Goal: Task Accomplishment & Management: Manage account settings

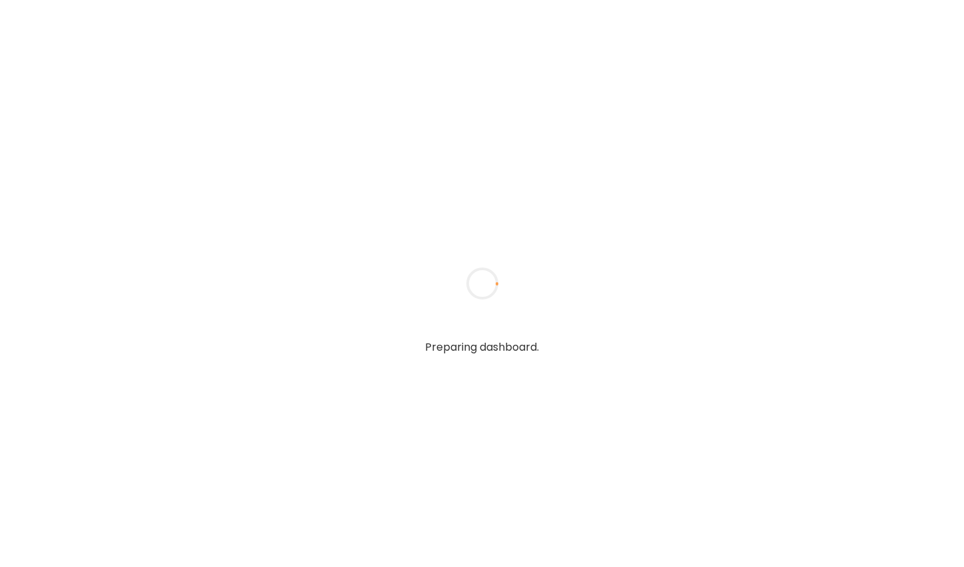
type textarea "**********"
type input "**********"
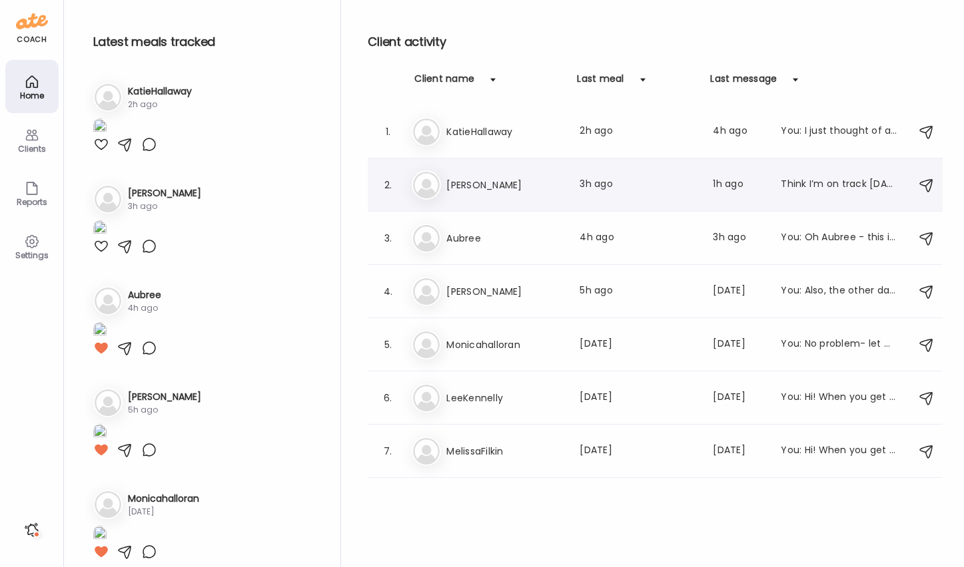
click at [499, 192] on h3 "[PERSON_NAME]" at bounding box center [504, 185] width 117 height 16
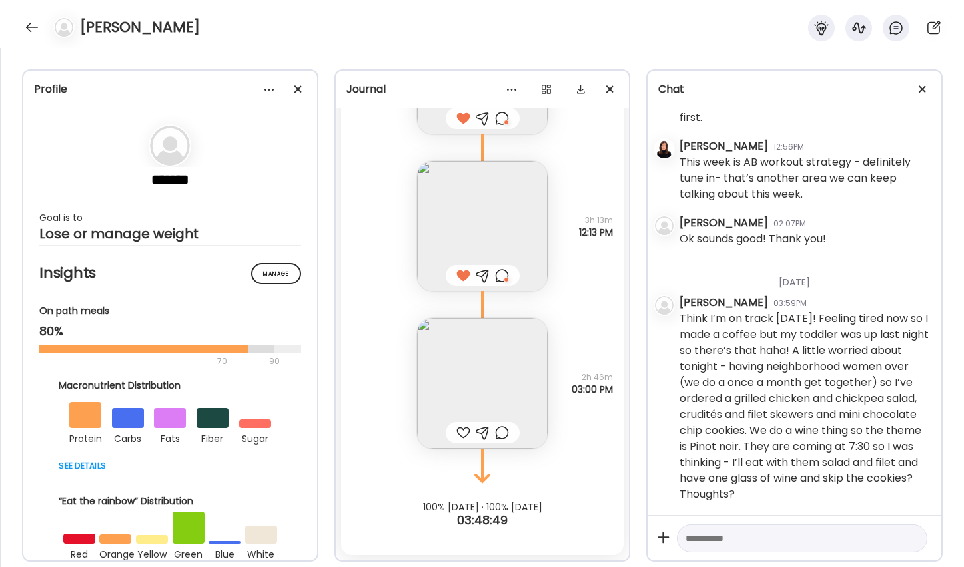
scroll to position [26565, 0]
click at [462, 434] on div at bounding box center [463, 433] width 14 height 16
click at [481, 398] on img at bounding box center [482, 383] width 131 height 131
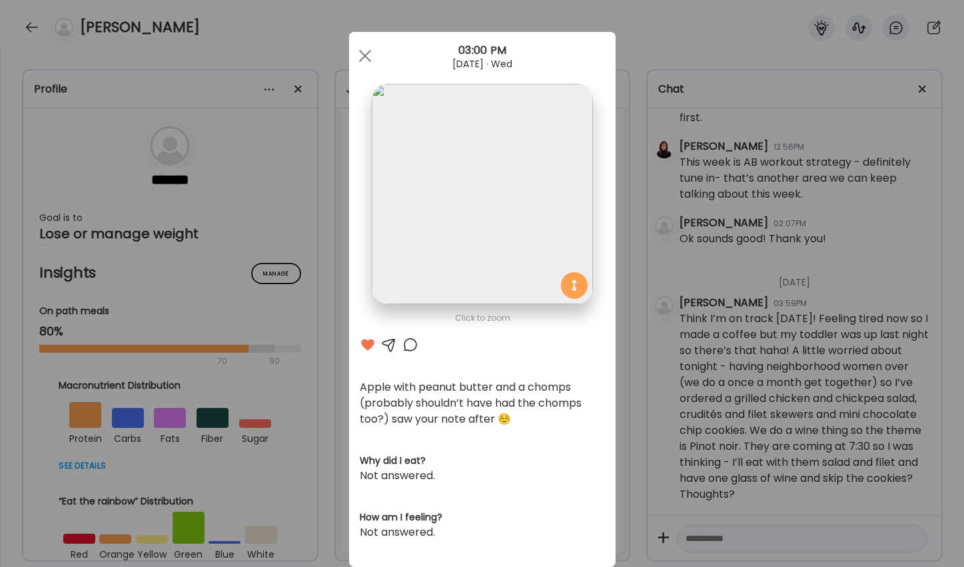
click at [706, 386] on div "Ate Coach Dashboard Wahoo! It’s official Take a moment to set up your Coach Pro…" at bounding box center [482, 283] width 964 height 567
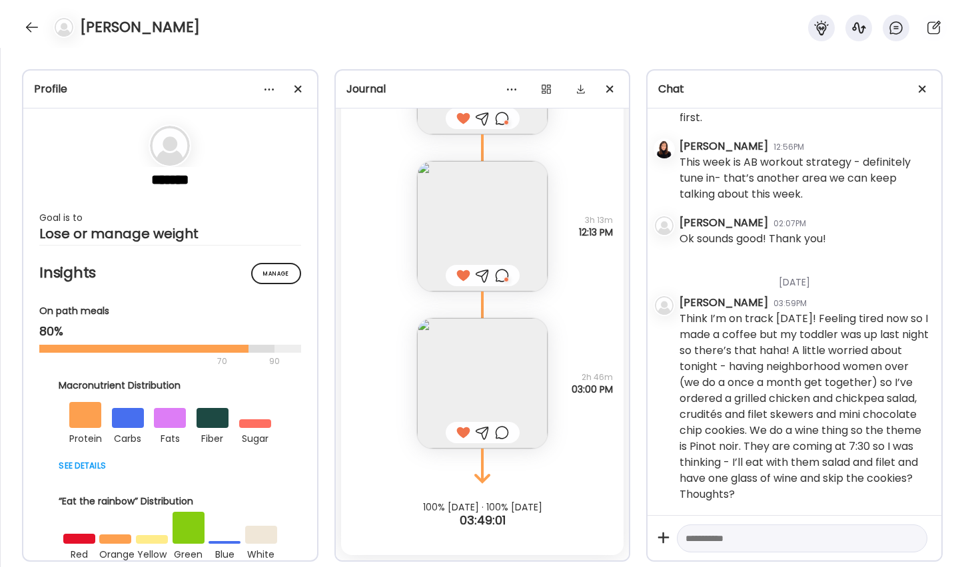
click at [765, 539] on textarea at bounding box center [789, 539] width 209 height 16
click at [770, 542] on textarea at bounding box center [789, 539] width 209 height 16
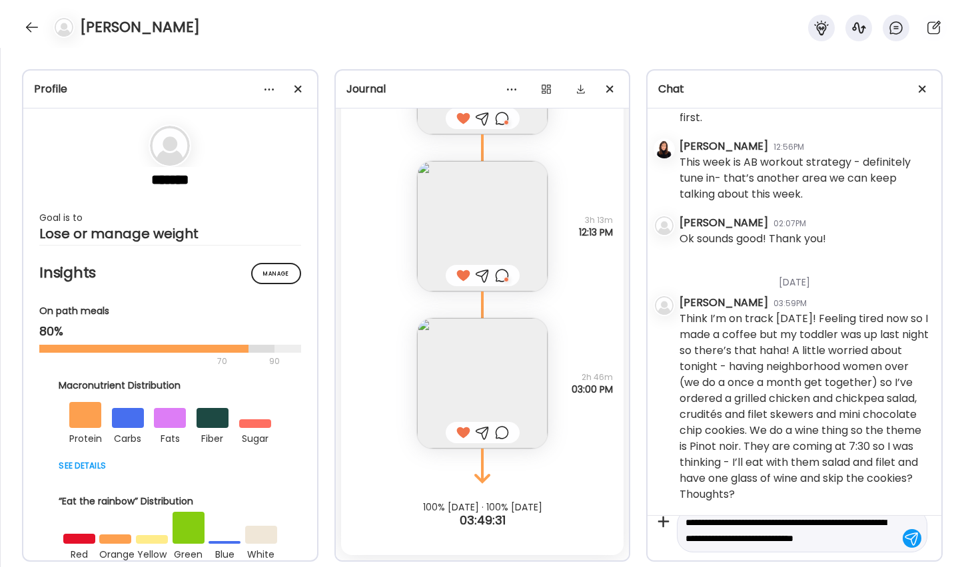
scroll to position [15, 0]
type textarea "**********"
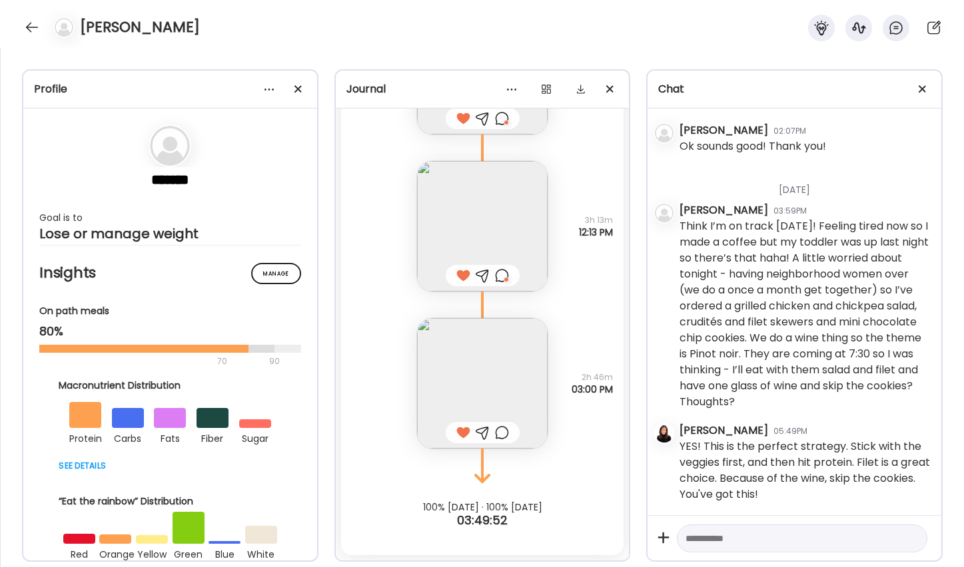
scroll to position [8271, 0]
click at [32, 21] on div at bounding box center [31, 27] width 21 height 21
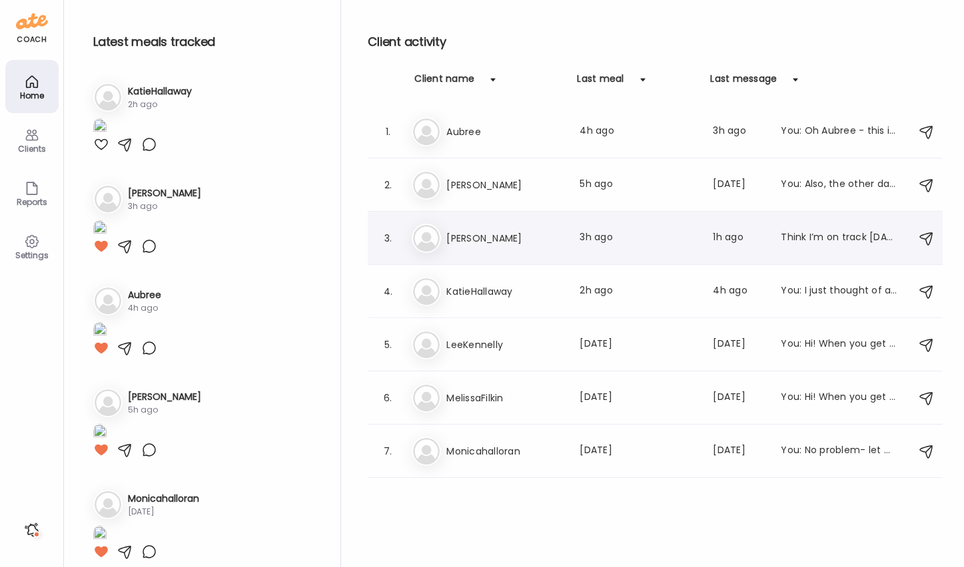
click at [787, 230] on div "Think I’m on track [DATE]! Feeling tired now so I made a coffee but my toddler …" at bounding box center [839, 238] width 117 height 16
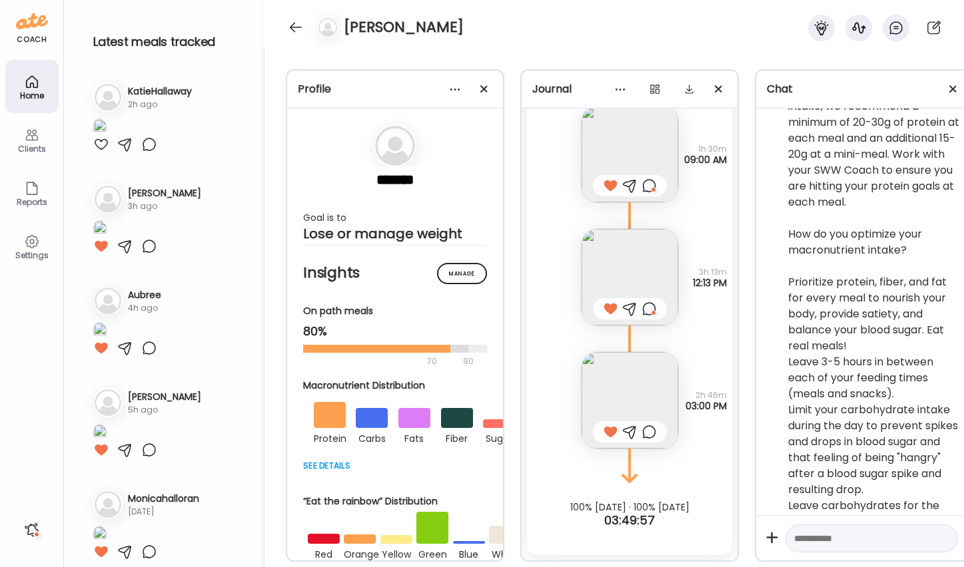
scroll to position [26462, 0]
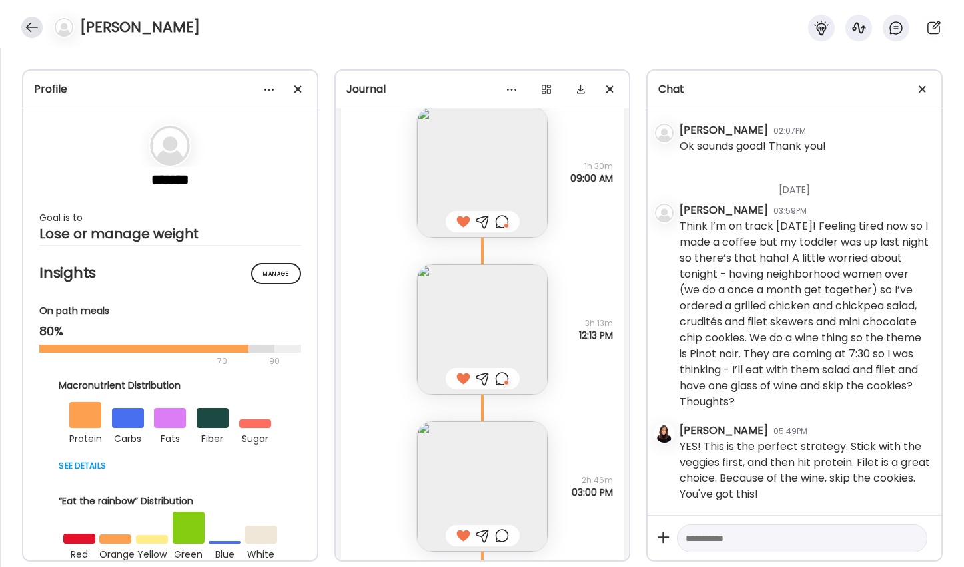
click at [35, 31] on div at bounding box center [31, 27] width 21 height 21
